Goal: Find specific page/section: Find specific page/section

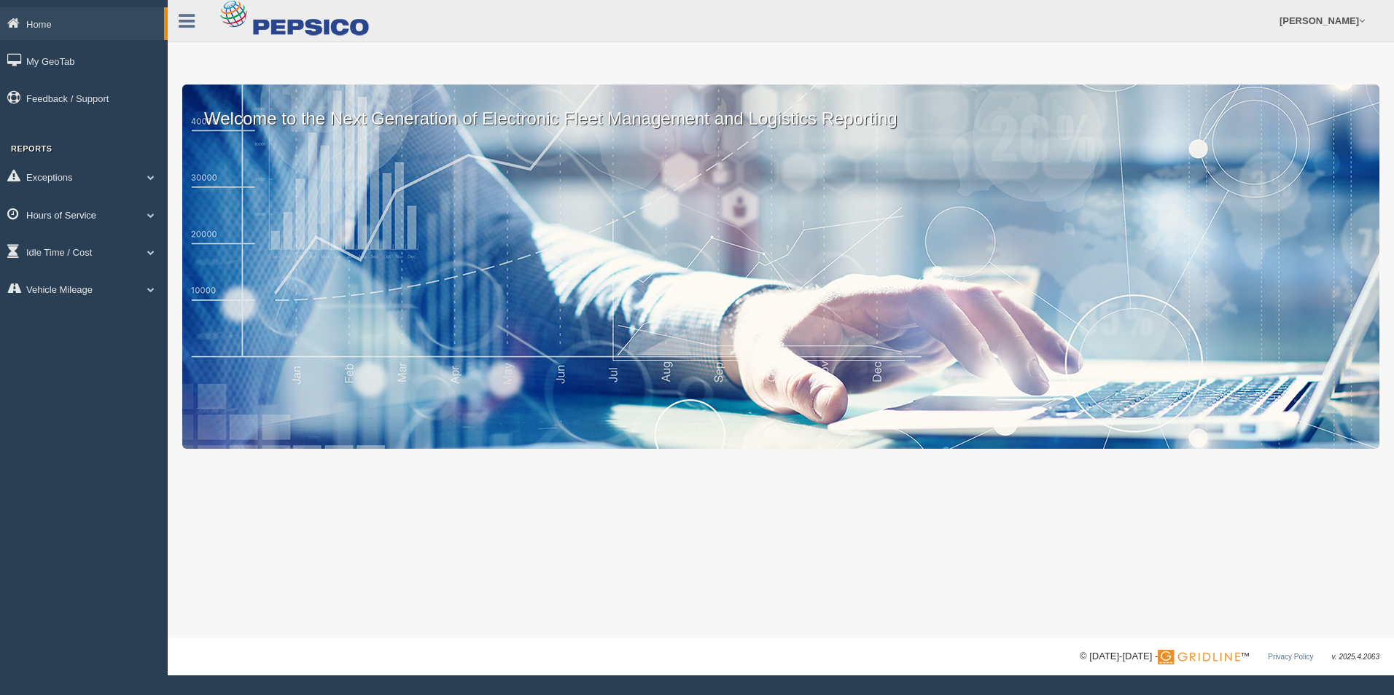
click at [63, 207] on link "Hours of Service" at bounding box center [84, 214] width 168 height 33
click at [79, 243] on link "HOS Explanation Reports" at bounding box center [95, 248] width 138 height 26
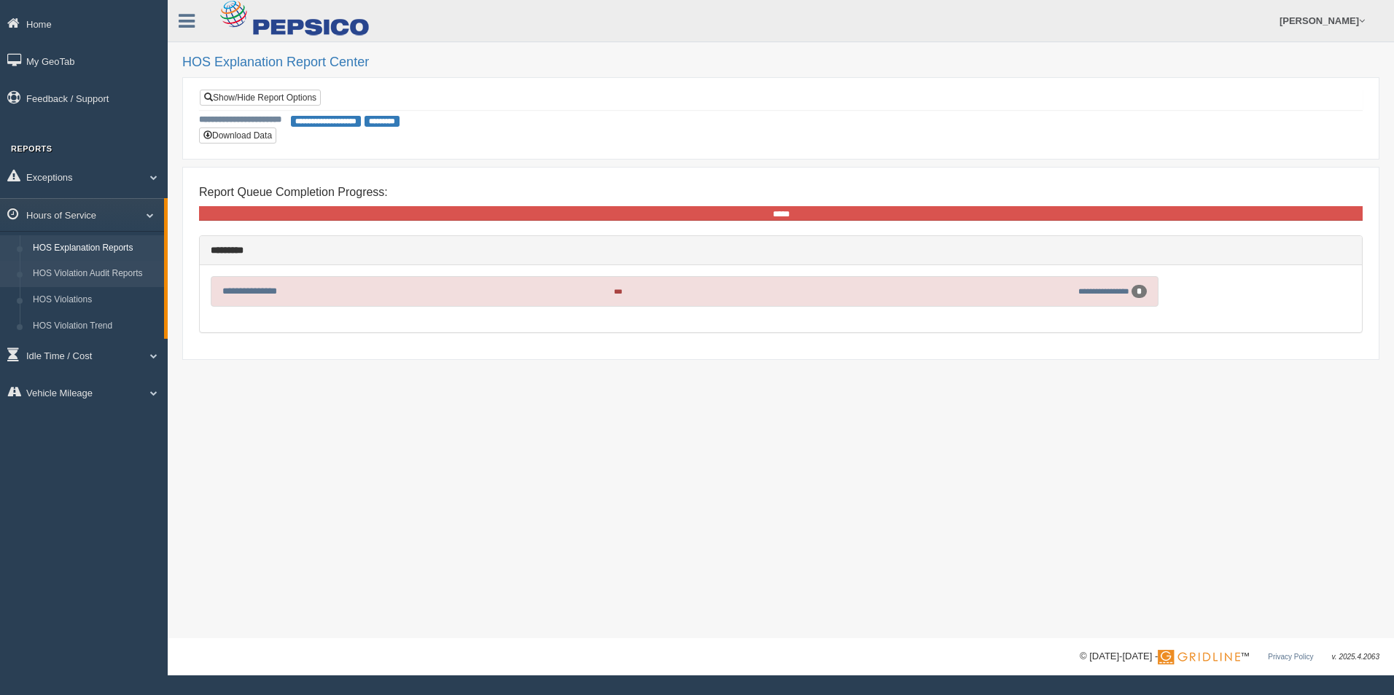
click at [107, 276] on link "HOS Violation Audit Reports" at bounding box center [95, 274] width 138 height 26
